Goal: Feedback & Contribution: Submit feedback/report problem

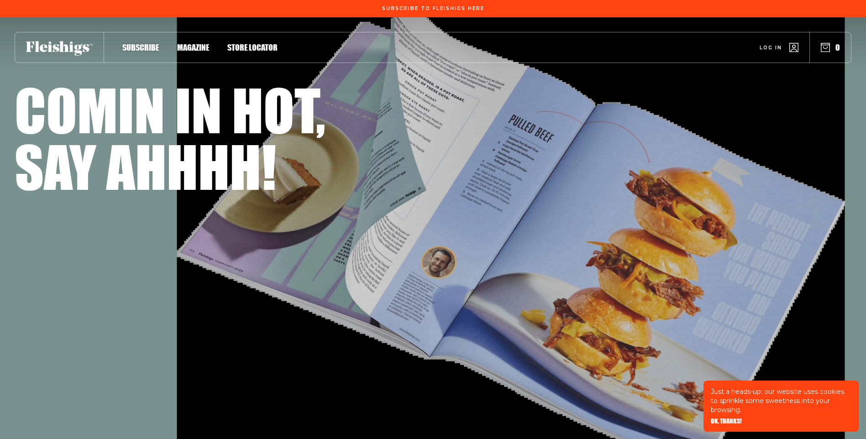
click at [775, 44] on span "Log in" at bounding box center [771, 40] width 22 height 7
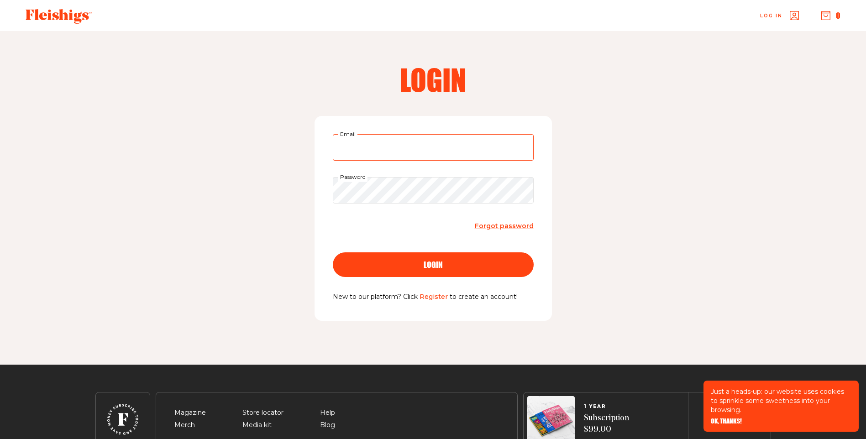
click at [423, 148] on input "Email" at bounding box center [433, 147] width 201 height 26
type input "laurenjill430@gmail.com"
click at [333, 253] on button "login" at bounding box center [433, 265] width 201 height 25
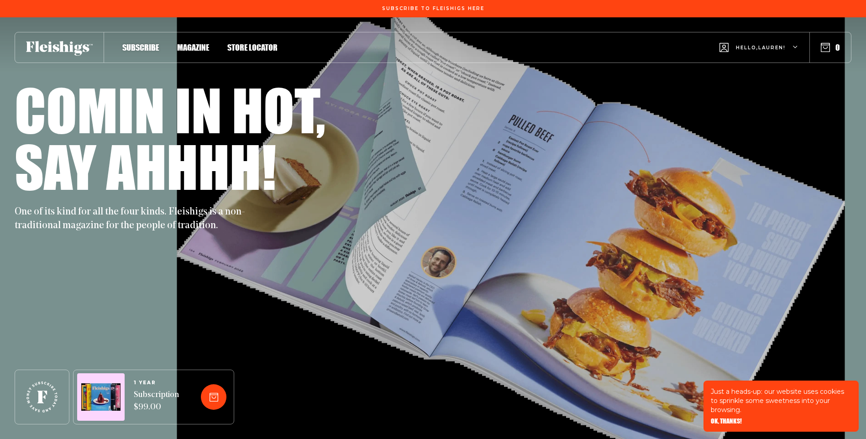
click at [796, 45] on icon "button" at bounding box center [795, 47] width 5 height 5
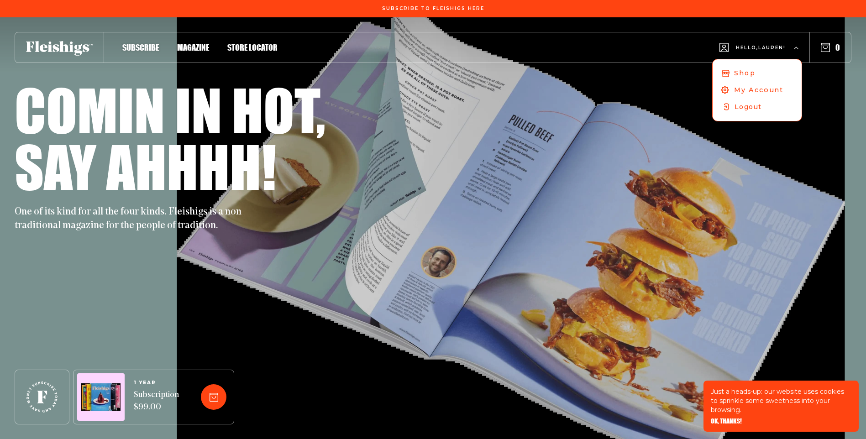
click at [748, 88] on span "My Account" at bounding box center [759, 90] width 50 height 10
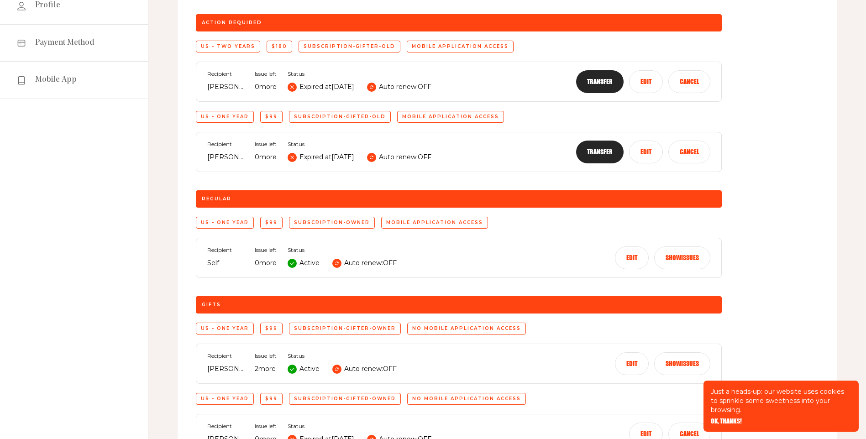
scroll to position [228, 0]
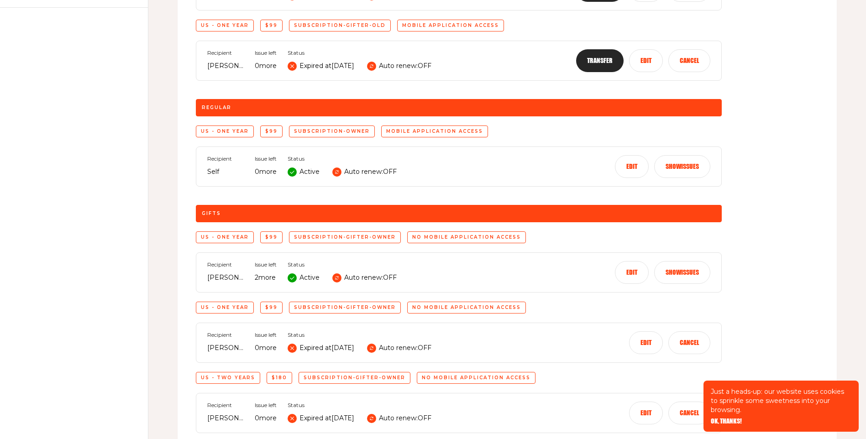
click at [687, 276] on button "Show issues" at bounding box center [682, 272] width 56 height 23
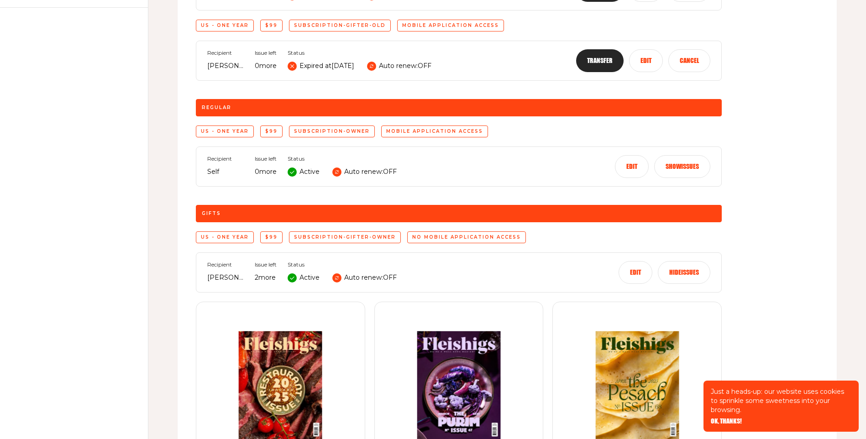
drag, startPoint x: 681, startPoint y: 273, endPoint x: 685, endPoint y: 285, distance: 13.0
click at [681, 273] on button "Hide issues" at bounding box center [684, 272] width 53 height 23
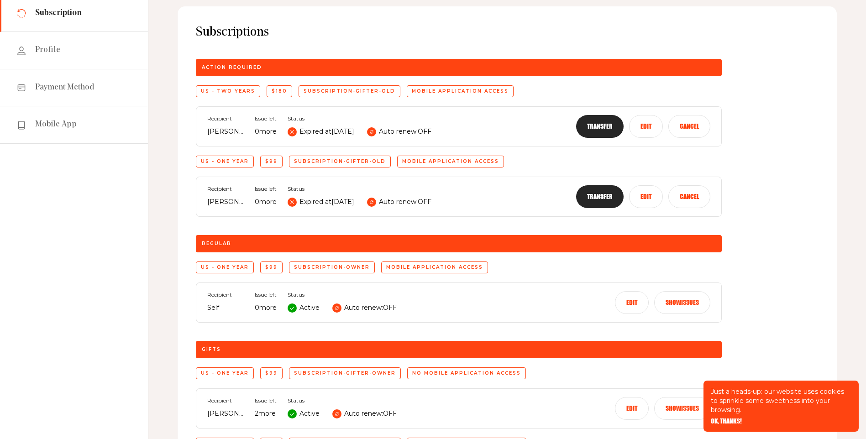
scroll to position [0, 0]
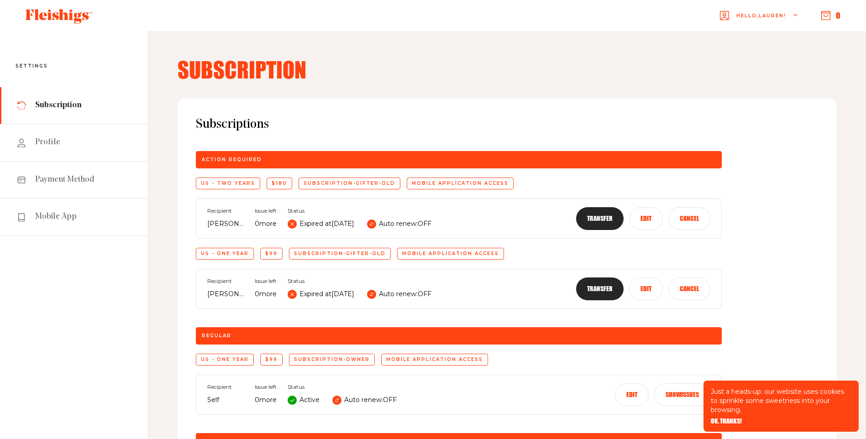
click at [774, 16] on span "Hello, [PERSON_NAME] !" at bounding box center [762, 22] width 50 height 21
click at [829, 15] on icon "button" at bounding box center [826, 15] width 9 height 9
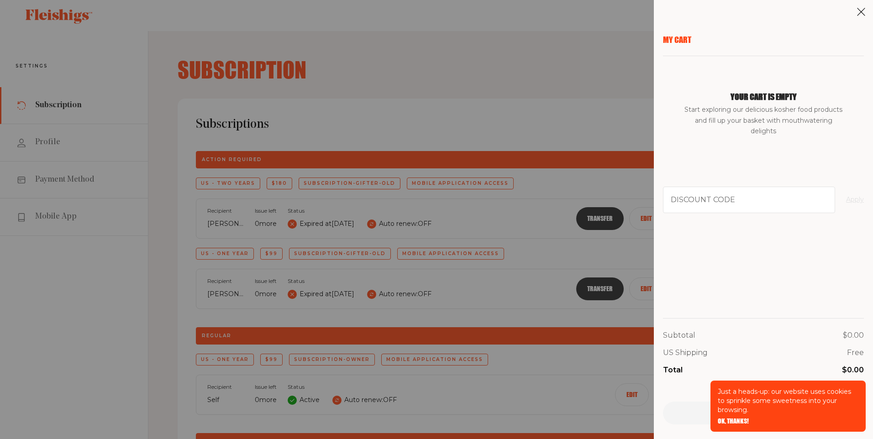
click at [519, 113] on div "My Cart Your cart is empty Start exploring our delicious kosher food products a…" at bounding box center [436, 219] width 873 height 439
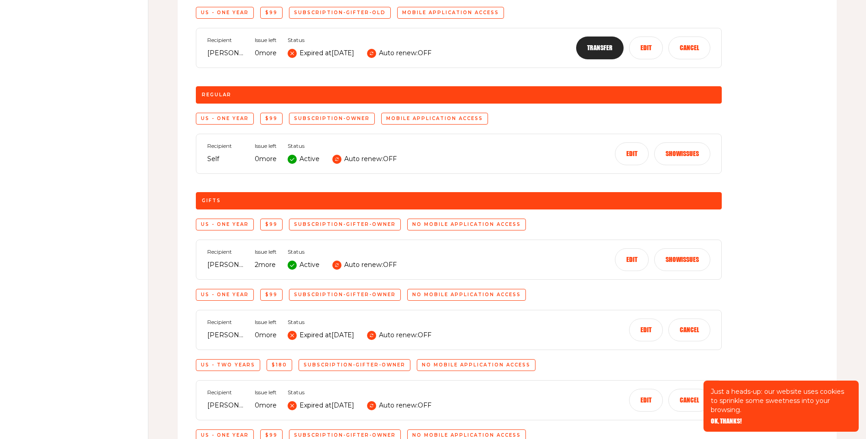
scroll to position [501, 0]
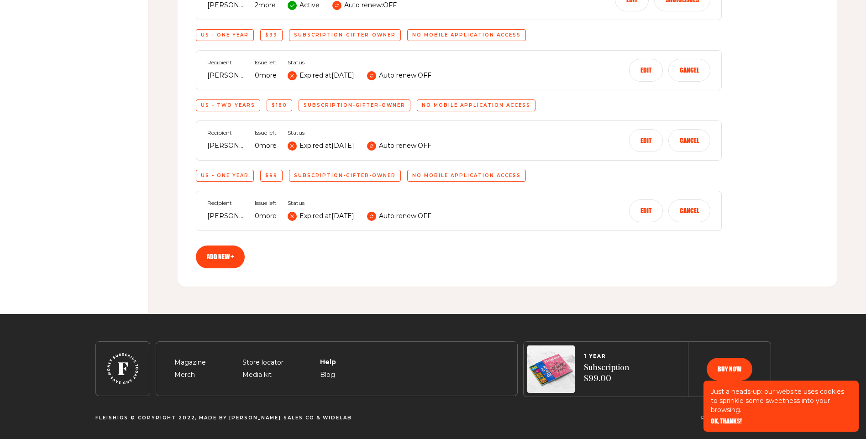
click at [328, 358] on span "Help" at bounding box center [327, 352] width 15 height 11
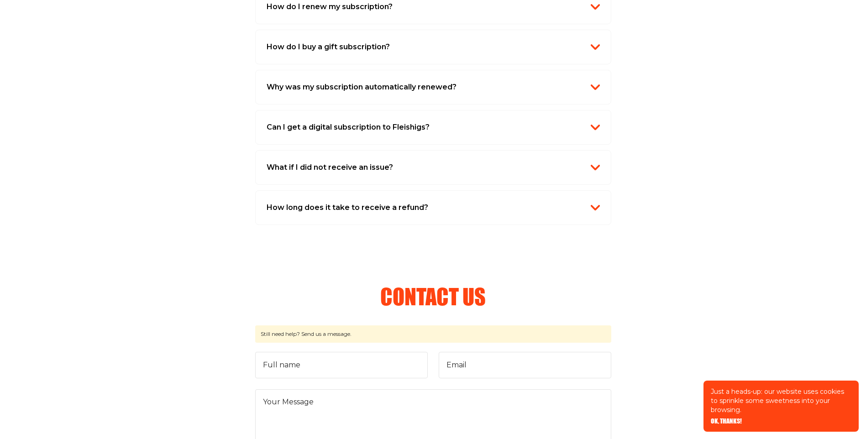
scroll to position [1005, 0]
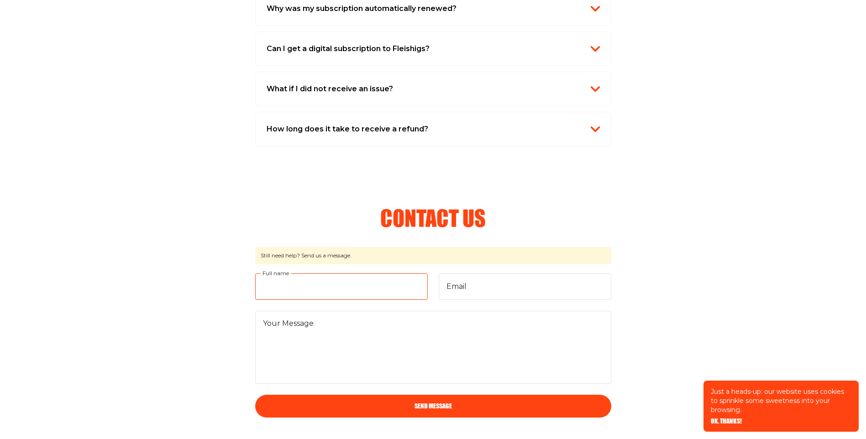
click at [351, 275] on input "Full name" at bounding box center [341, 287] width 173 height 26
click at [341, 280] on input "Lauren" at bounding box center [341, 287] width 173 height 26
type input "Lauren"
click at [495, 289] on input "Email" at bounding box center [525, 287] width 173 height 26
type input "[EMAIL_ADDRESS][DOMAIN_NAME]"
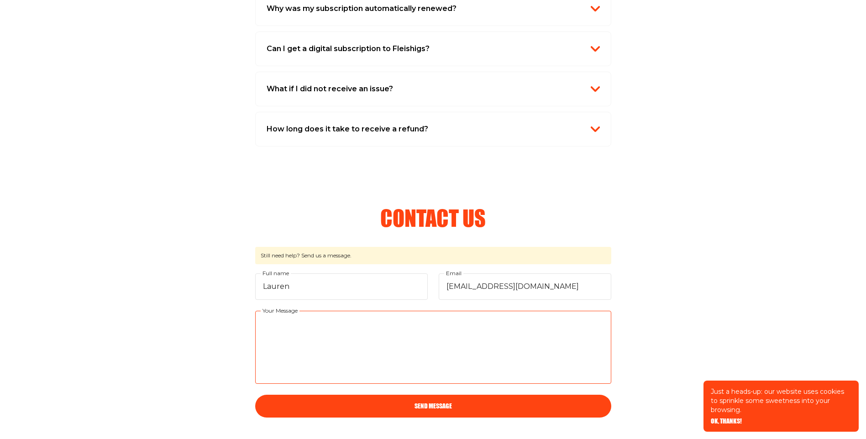
click at [356, 341] on textarea "Your Message" at bounding box center [433, 347] width 356 height 73
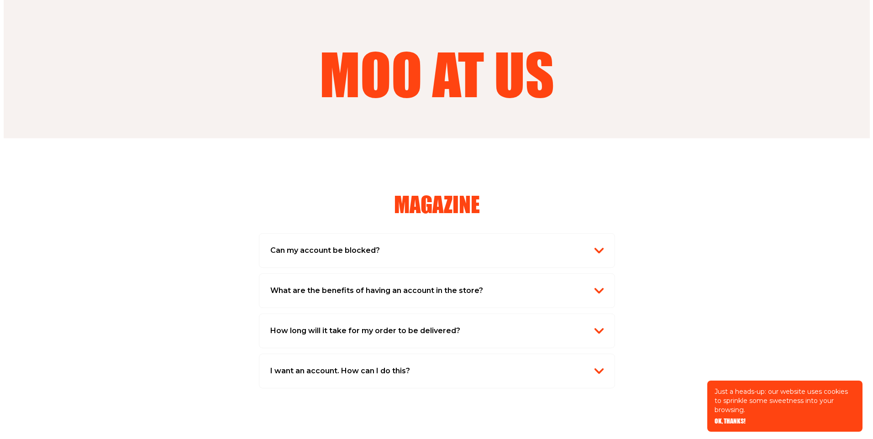
scroll to position [0, 0]
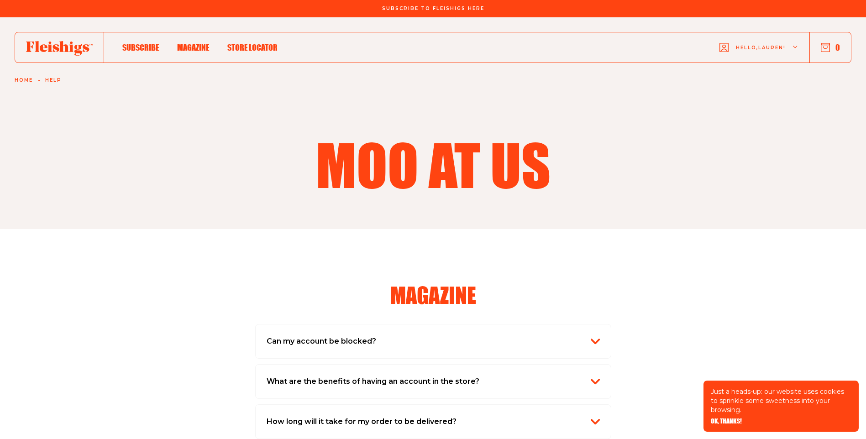
type textarea "sent a subscription as a gift, shows it should go through December, she has not…"
click at [777, 47] on span "Hello, Lauren !" at bounding box center [761, 54] width 50 height 21
click at [754, 91] on span "My Account" at bounding box center [759, 90] width 51 height 10
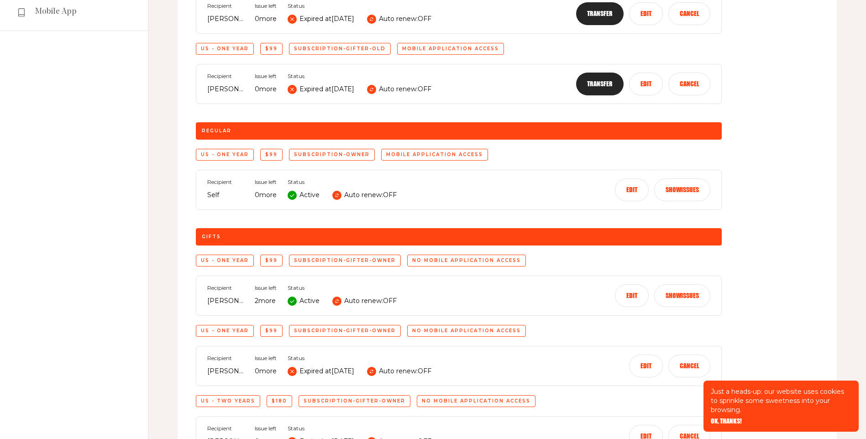
scroll to position [274, 0]
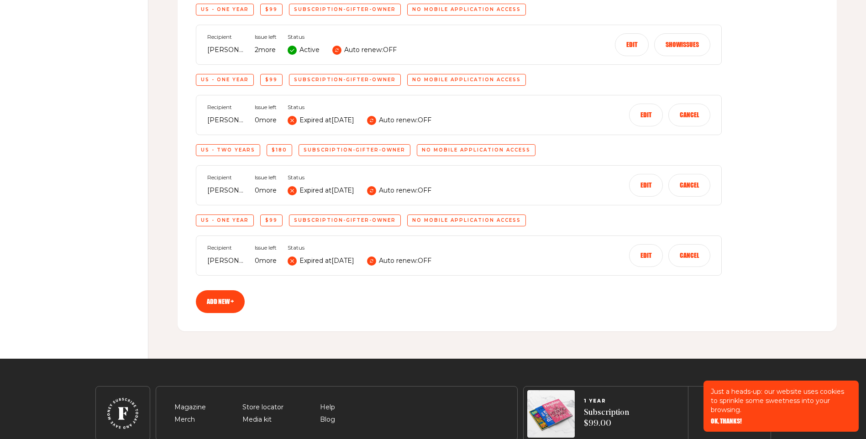
scroll to position [501, 0]
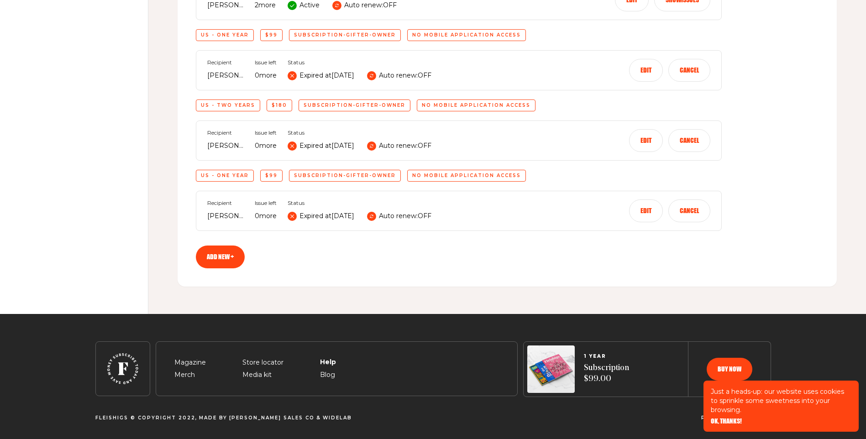
click at [323, 358] on span "Help" at bounding box center [327, 352] width 15 height 11
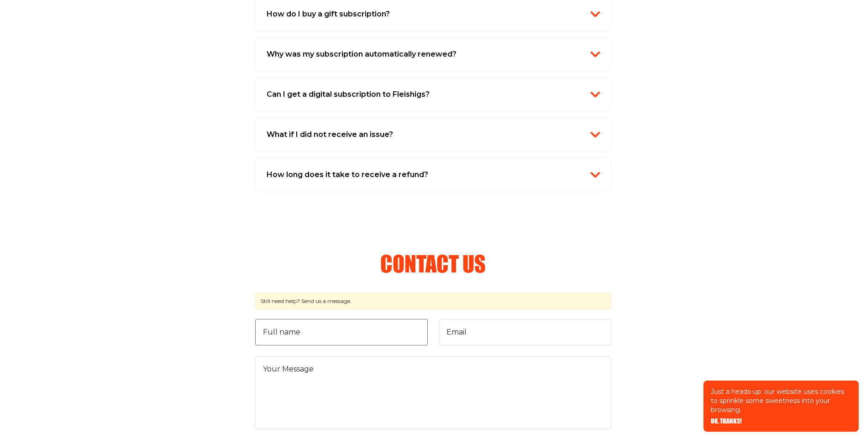
scroll to position [1233, 0]
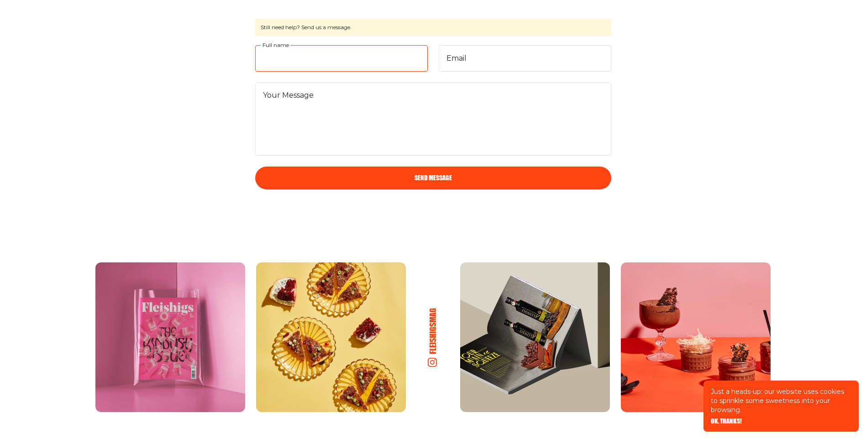
click at [313, 56] on input "Full name" at bounding box center [341, 58] width 173 height 26
click at [317, 60] on input "Full name" at bounding box center [341, 58] width 173 height 26
type input "[PERSON_NAME]"
type input "[EMAIL_ADDRESS][DOMAIN_NAME]"
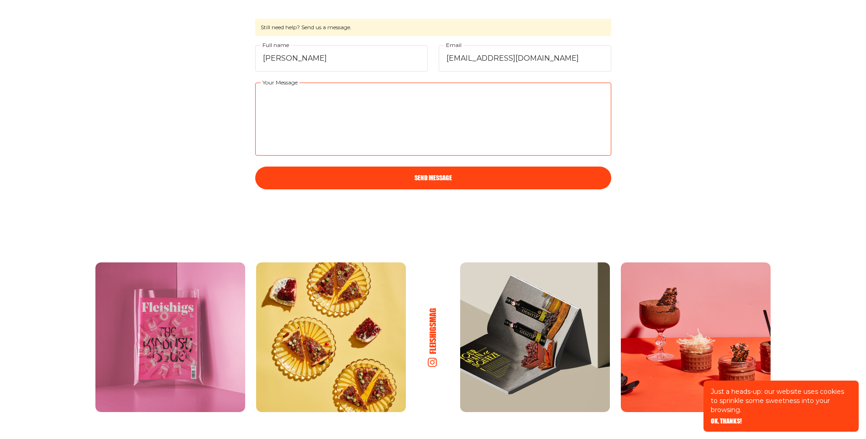
click at [347, 96] on textarea "Your Message" at bounding box center [433, 119] width 356 height 73
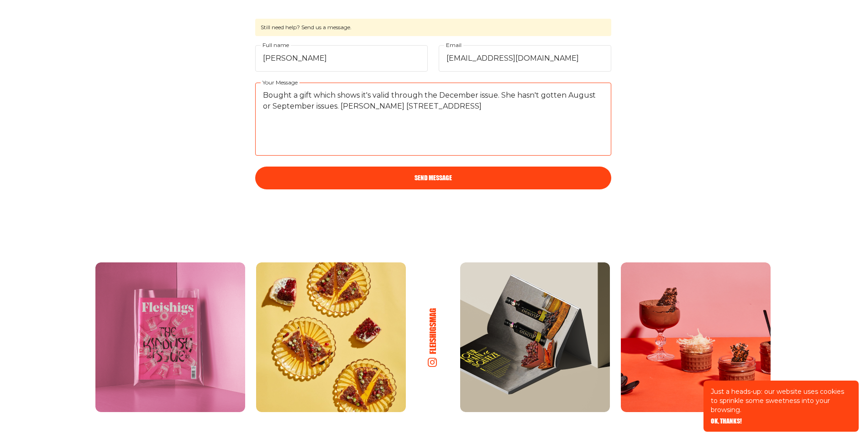
type textarea "Bought a gift which shows it's valid through the December issue. She hasn't got…"
click at [423, 175] on button "Send Message" at bounding box center [433, 178] width 356 height 23
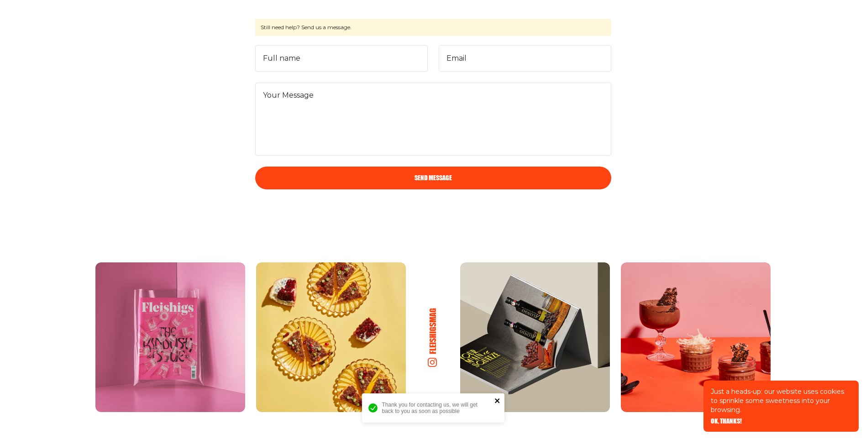
click at [497, 400] on icon "close" at bounding box center [498, 400] width 6 height 7
